Goal: Information Seeking & Learning: Learn about a topic

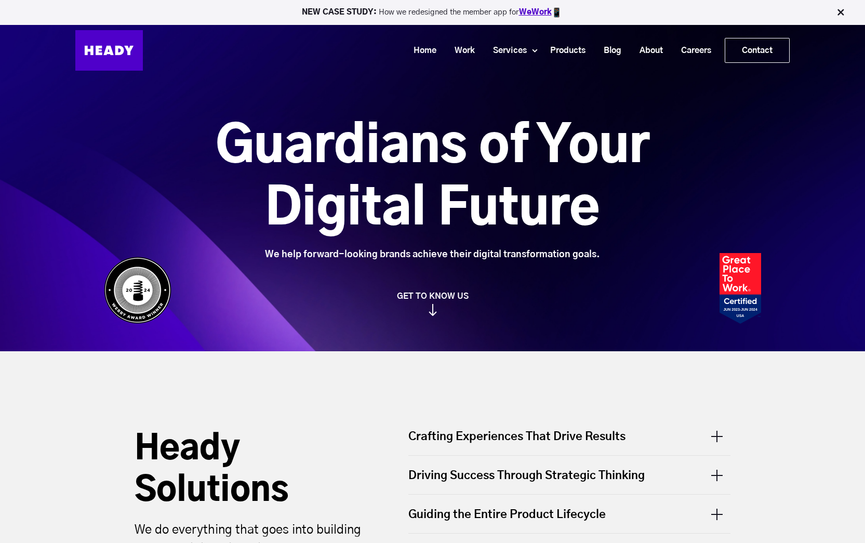
click at [540, 11] on link "WeWork" at bounding box center [535, 12] width 33 height 8
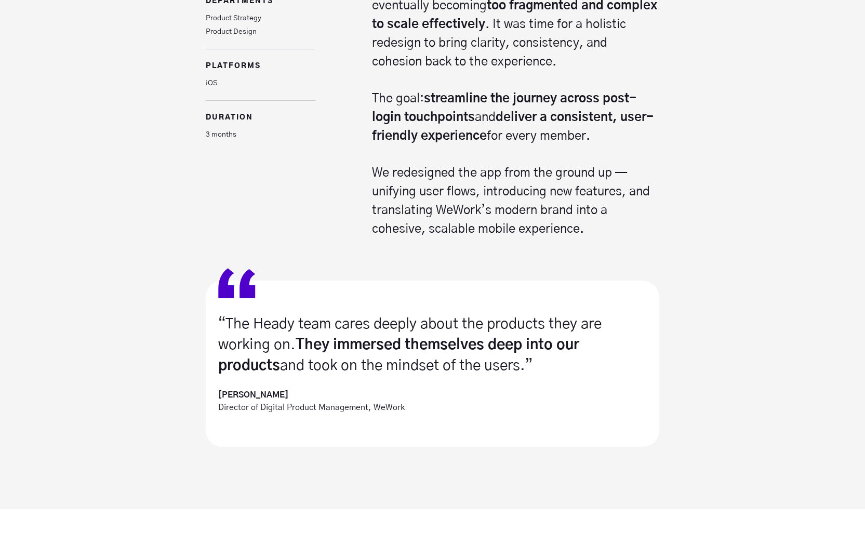
scroll to position [878, 0]
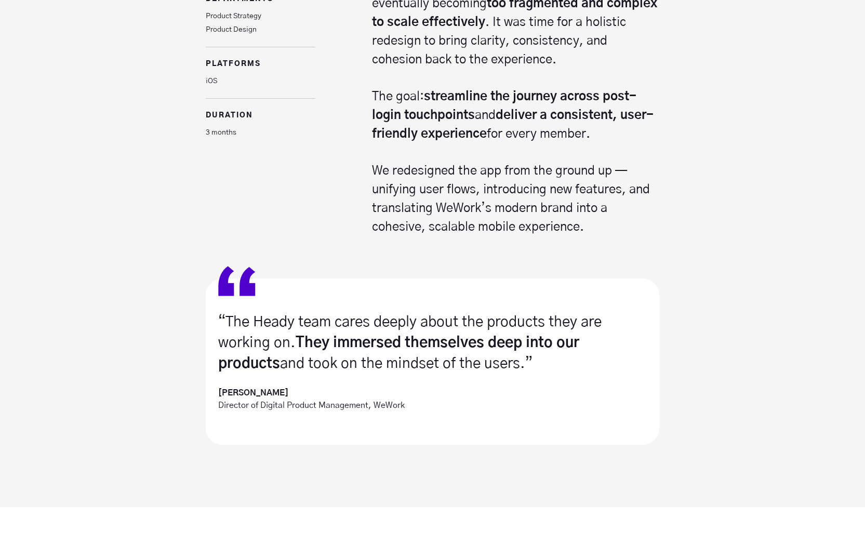
click at [811, 231] on div "Project Overview Departments Product Strategy Product Design platforms iOS dura…" at bounding box center [432, 46] width 865 height 379
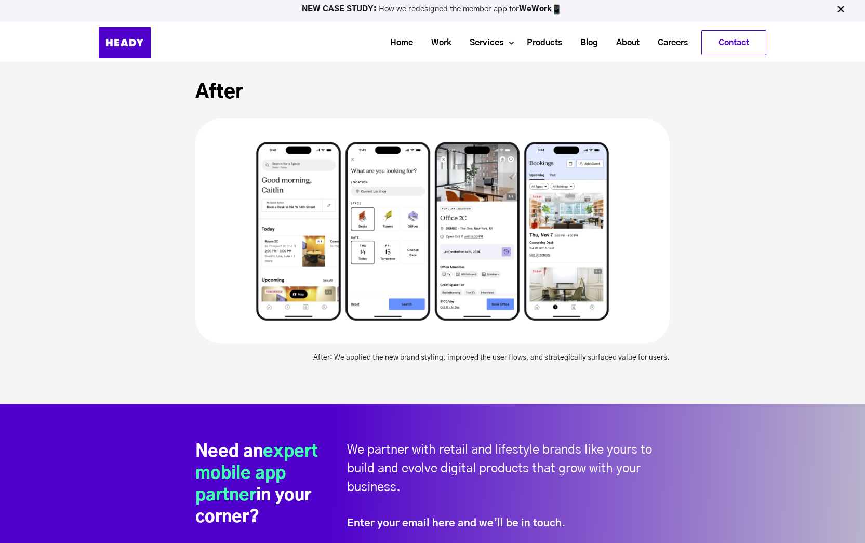
scroll to position [68, 0]
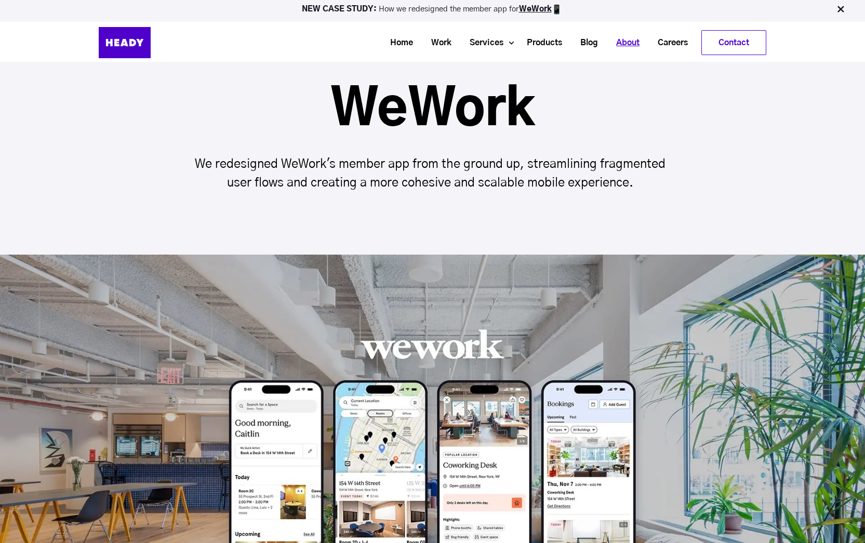
click at [622, 42] on link "About" at bounding box center [624, 42] width 42 height 19
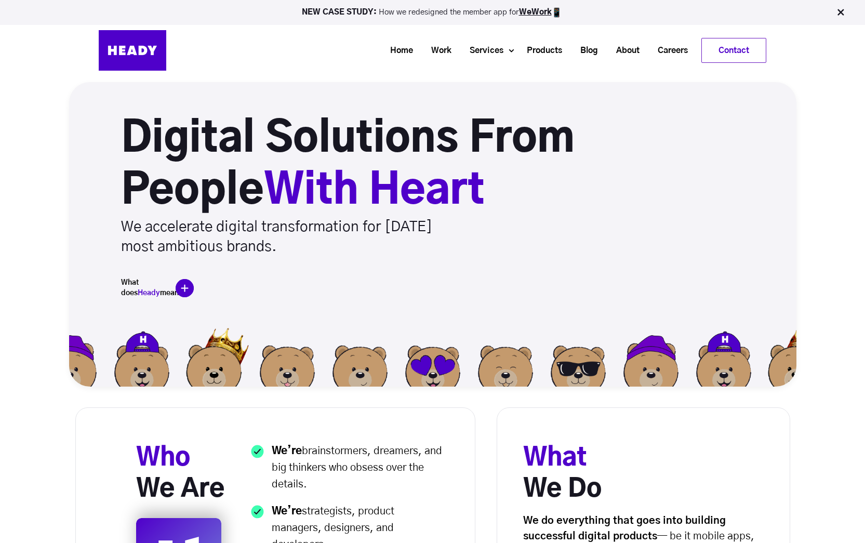
click at [174, 281] on div "What does Heady mean?" at bounding box center [458, 287] width 675 height 21
click at [186, 286] on img at bounding box center [185, 288] width 18 height 18
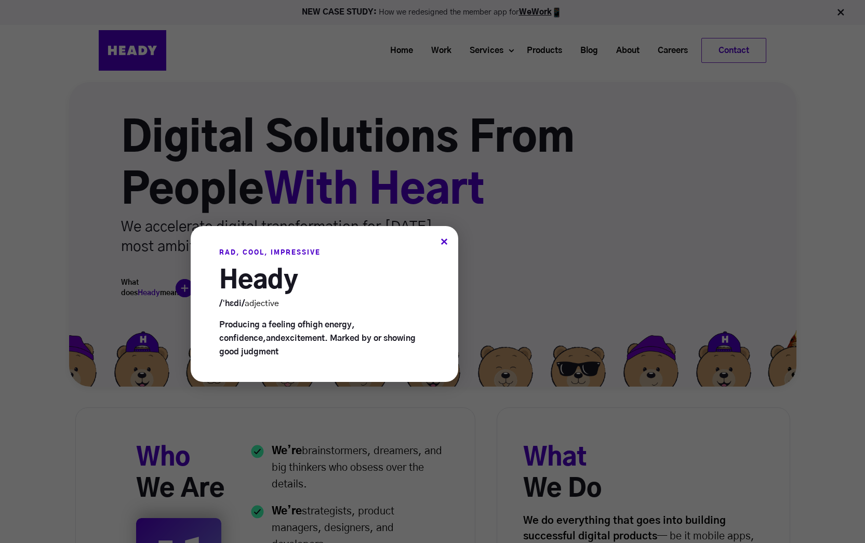
click at [178, 313] on div at bounding box center [432, 271] width 865 height 543
